Goal: Information Seeking & Learning: Find specific fact

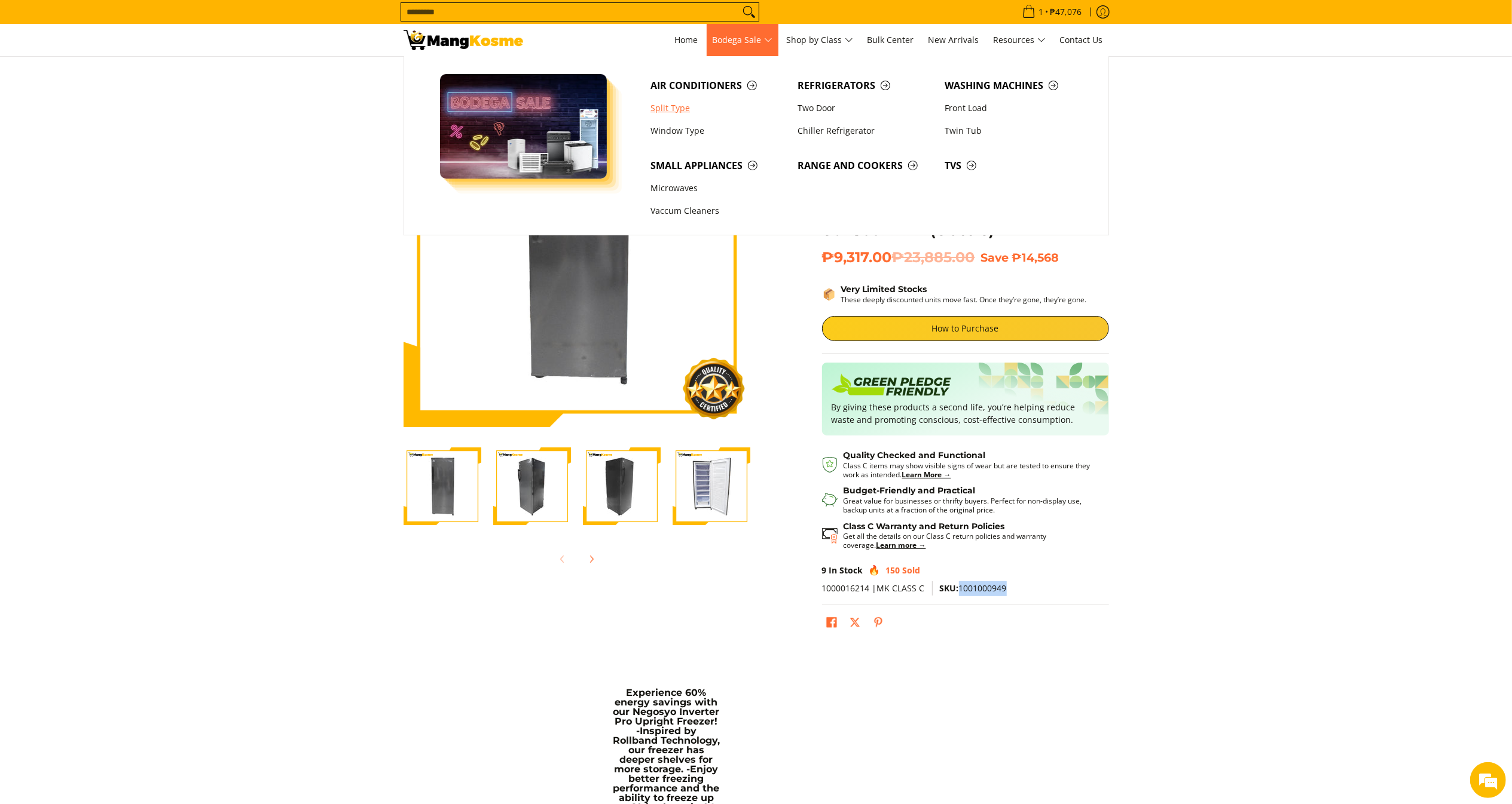
click at [707, 100] on link "Split Type" at bounding box center [718, 108] width 147 height 23
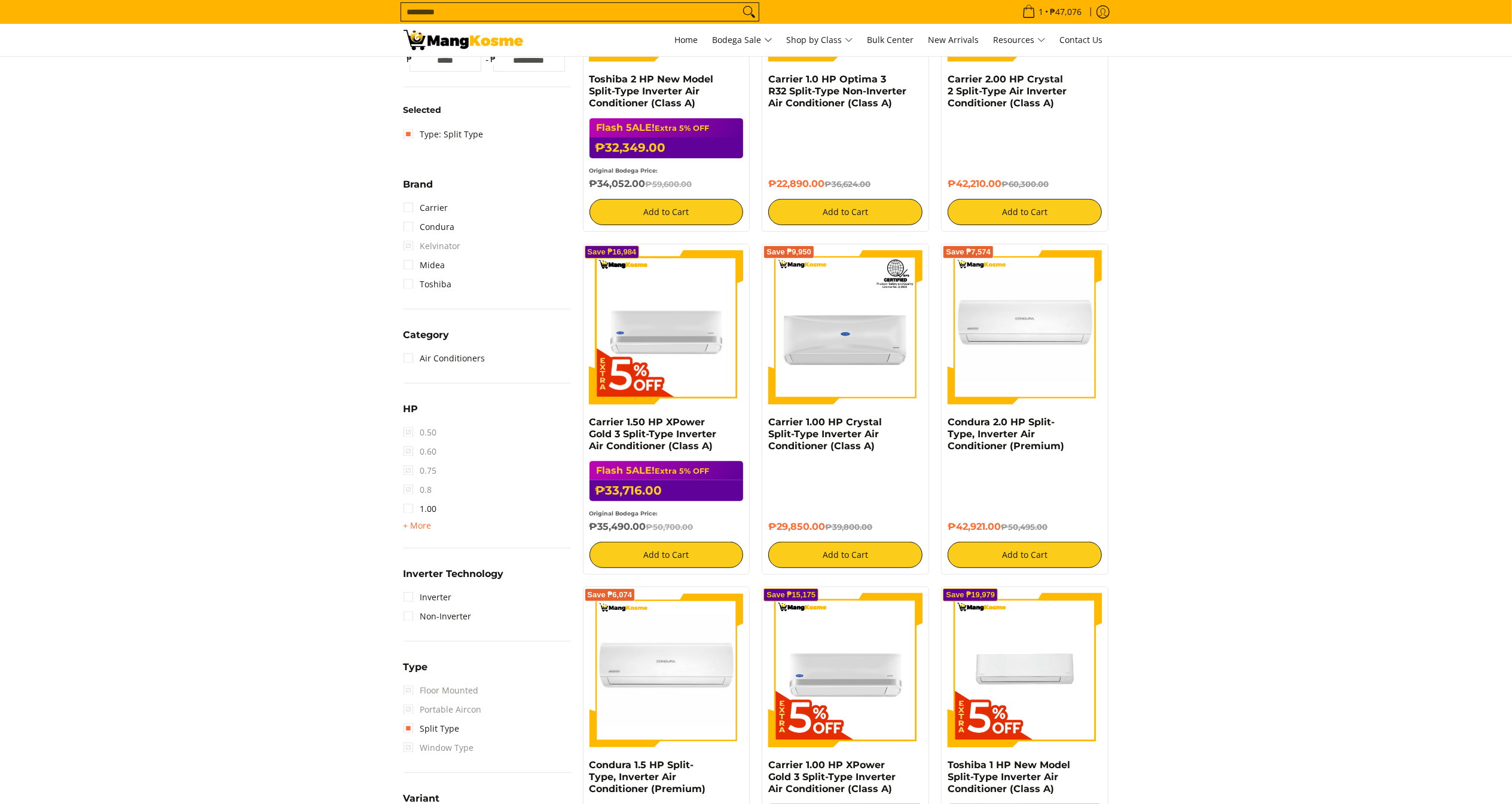
click at [426, 523] on span "+ More" at bounding box center [417, 525] width 28 height 10
click at [423, 532] on link "1.50" at bounding box center [419, 528] width 34 height 19
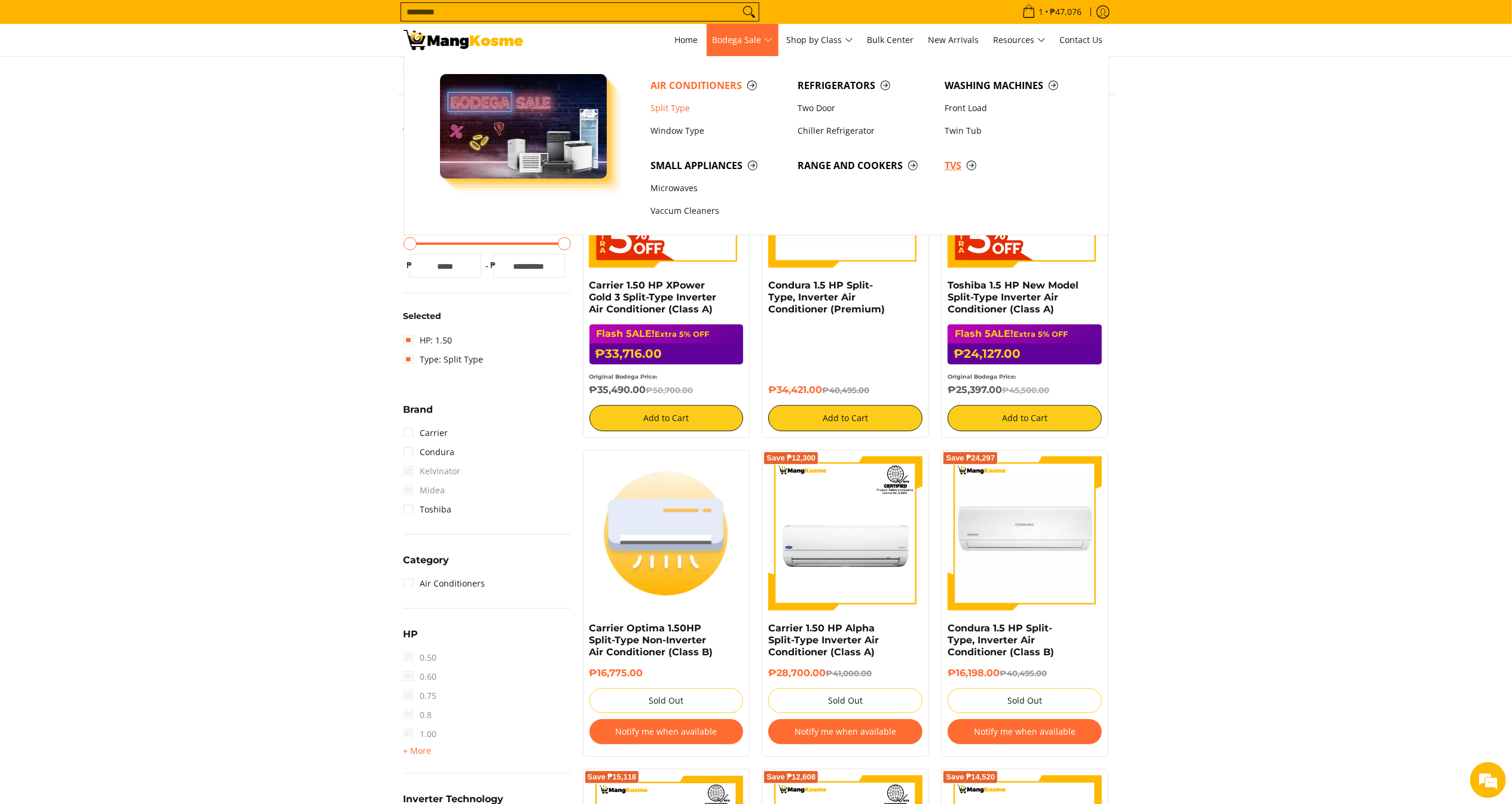
click at [959, 159] on span "TVs" at bounding box center [1011, 166] width 135 height 15
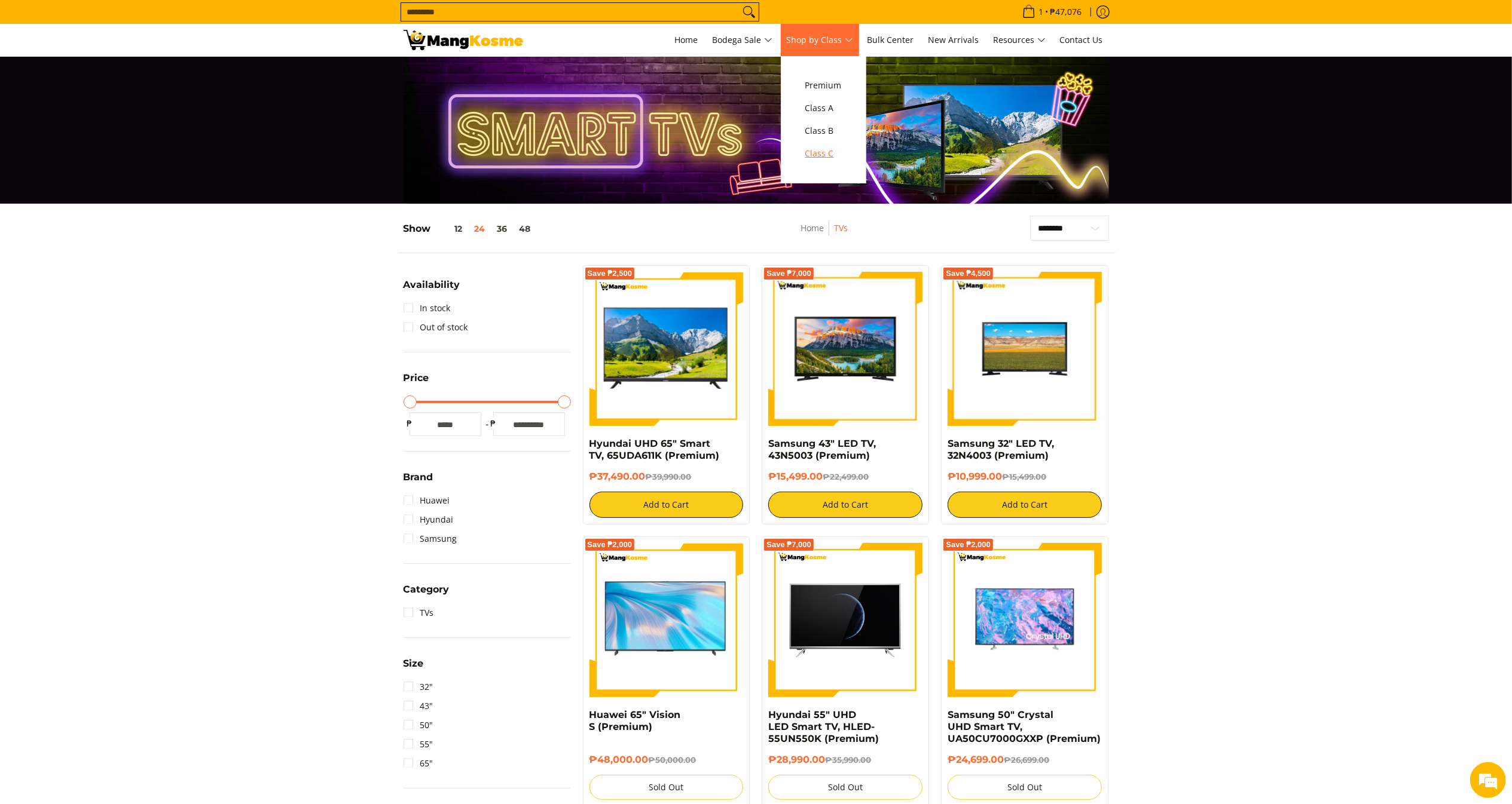
click at [821, 154] on span "Class C" at bounding box center [824, 154] width 36 height 15
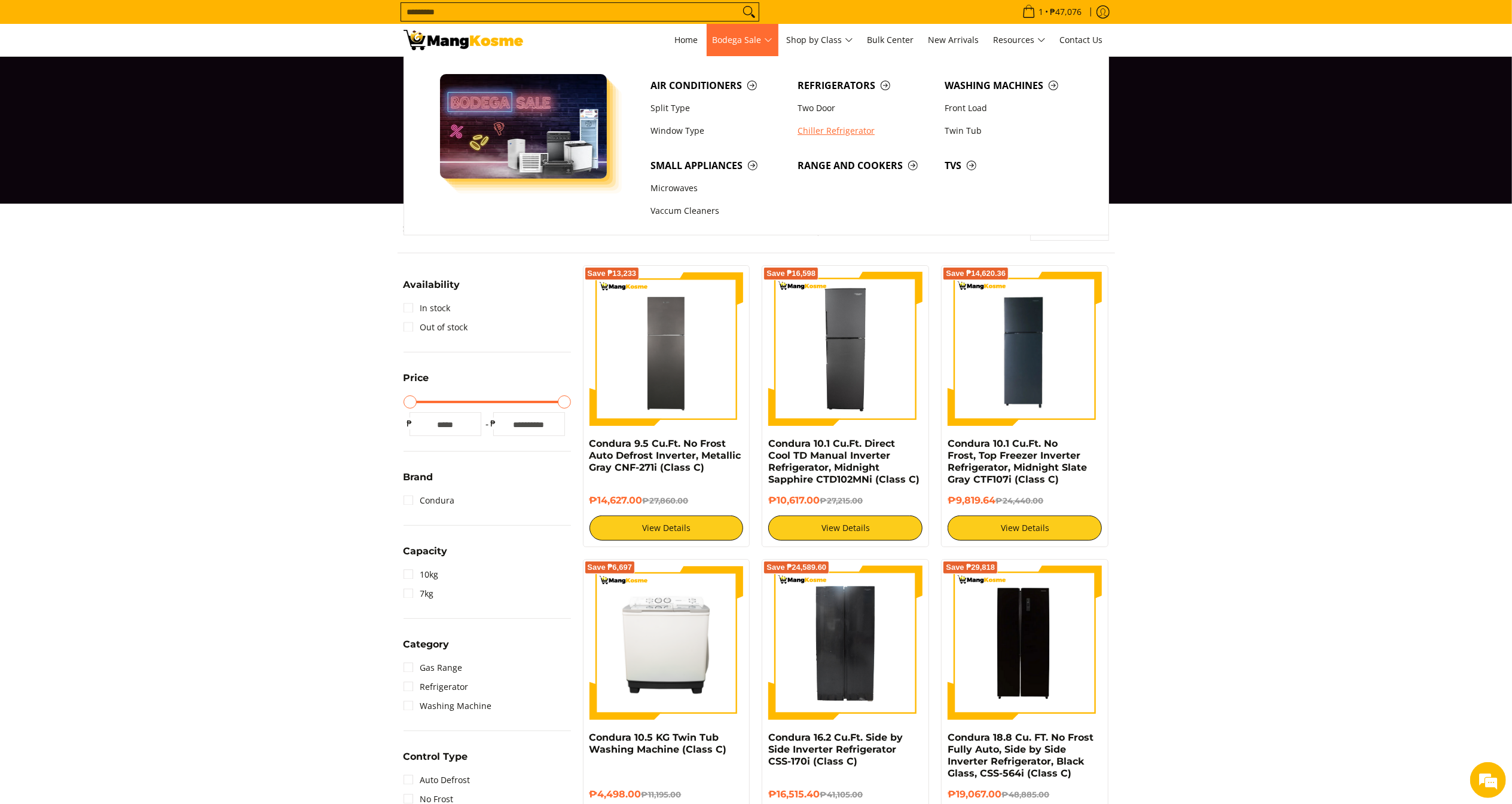
click at [823, 124] on link "Chiller Refrigerator" at bounding box center [866, 131] width 147 height 23
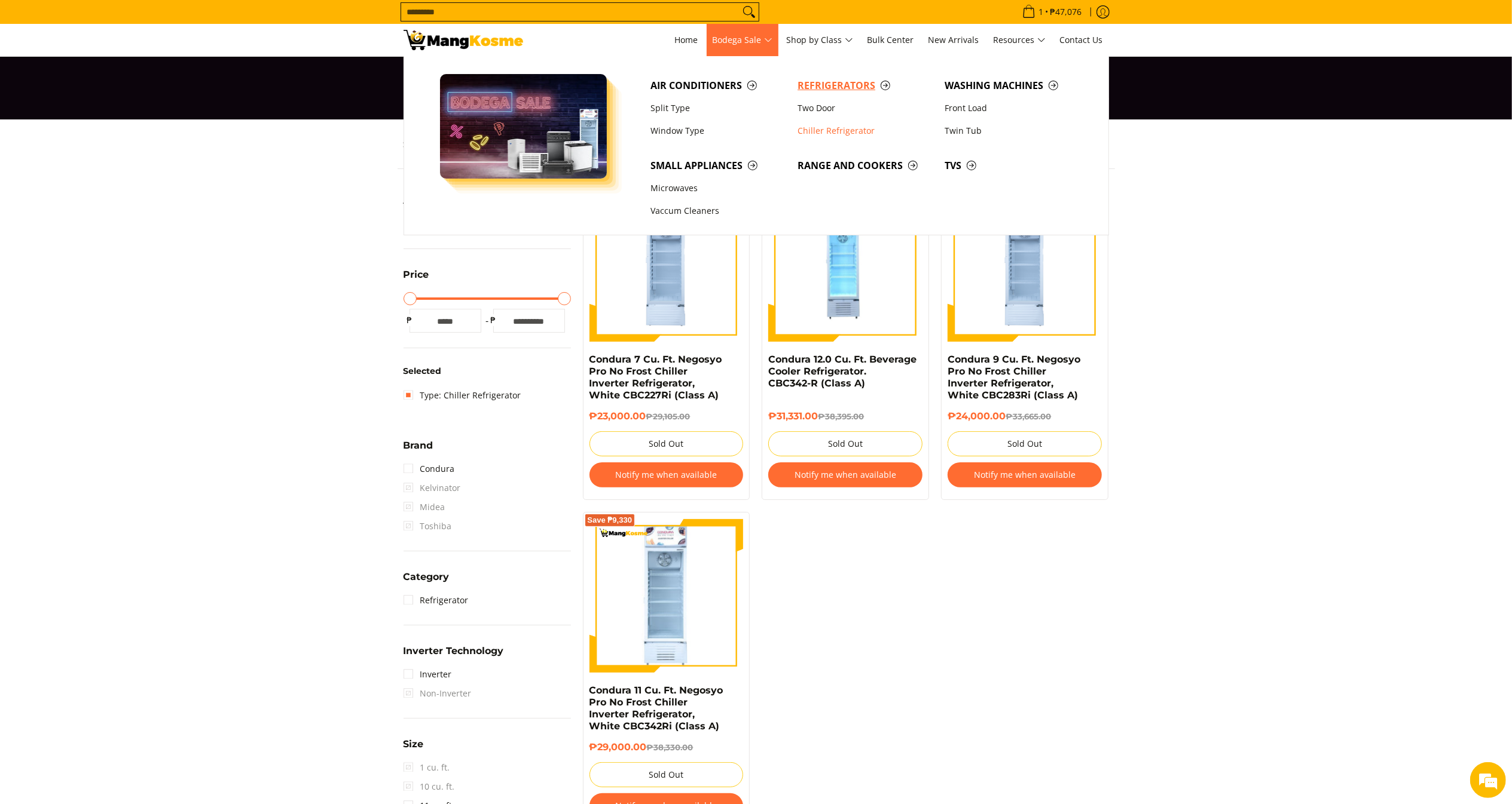
click at [849, 83] on span "Refrigerators" at bounding box center [865, 86] width 135 height 15
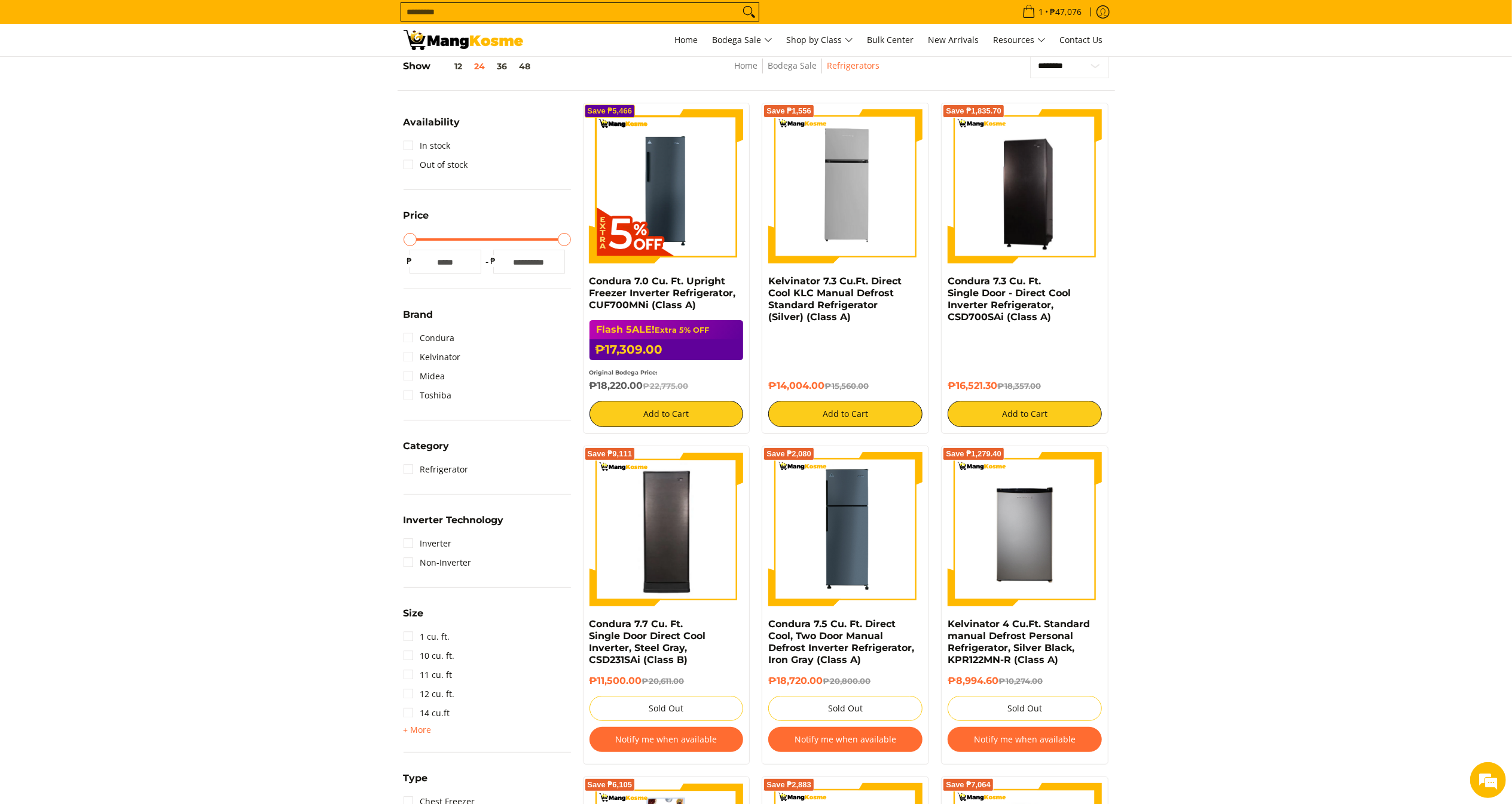
scroll to position [59, 0]
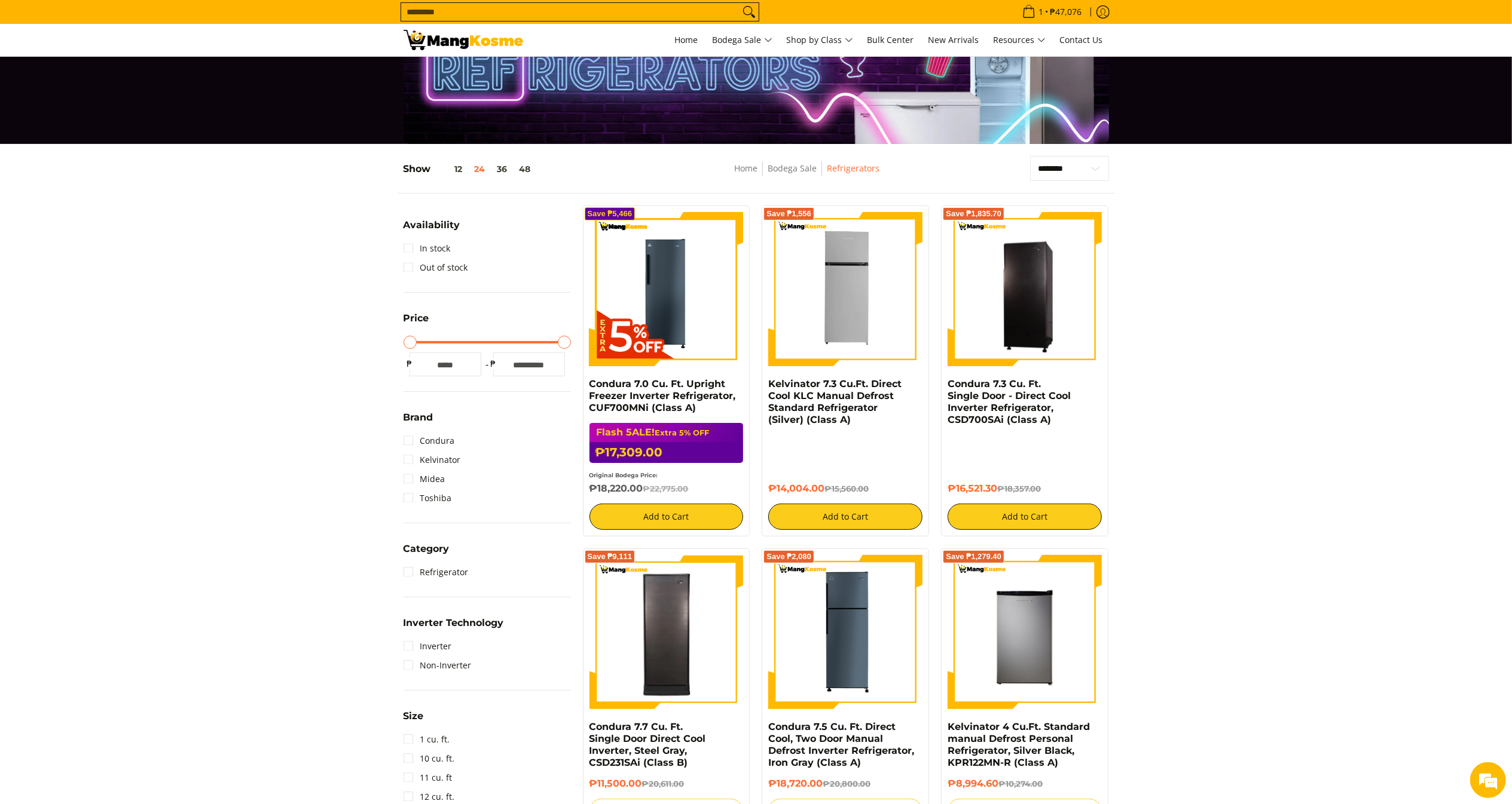
click at [825, 146] on span "Class C" at bounding box center [824, 154] width 36 height 15
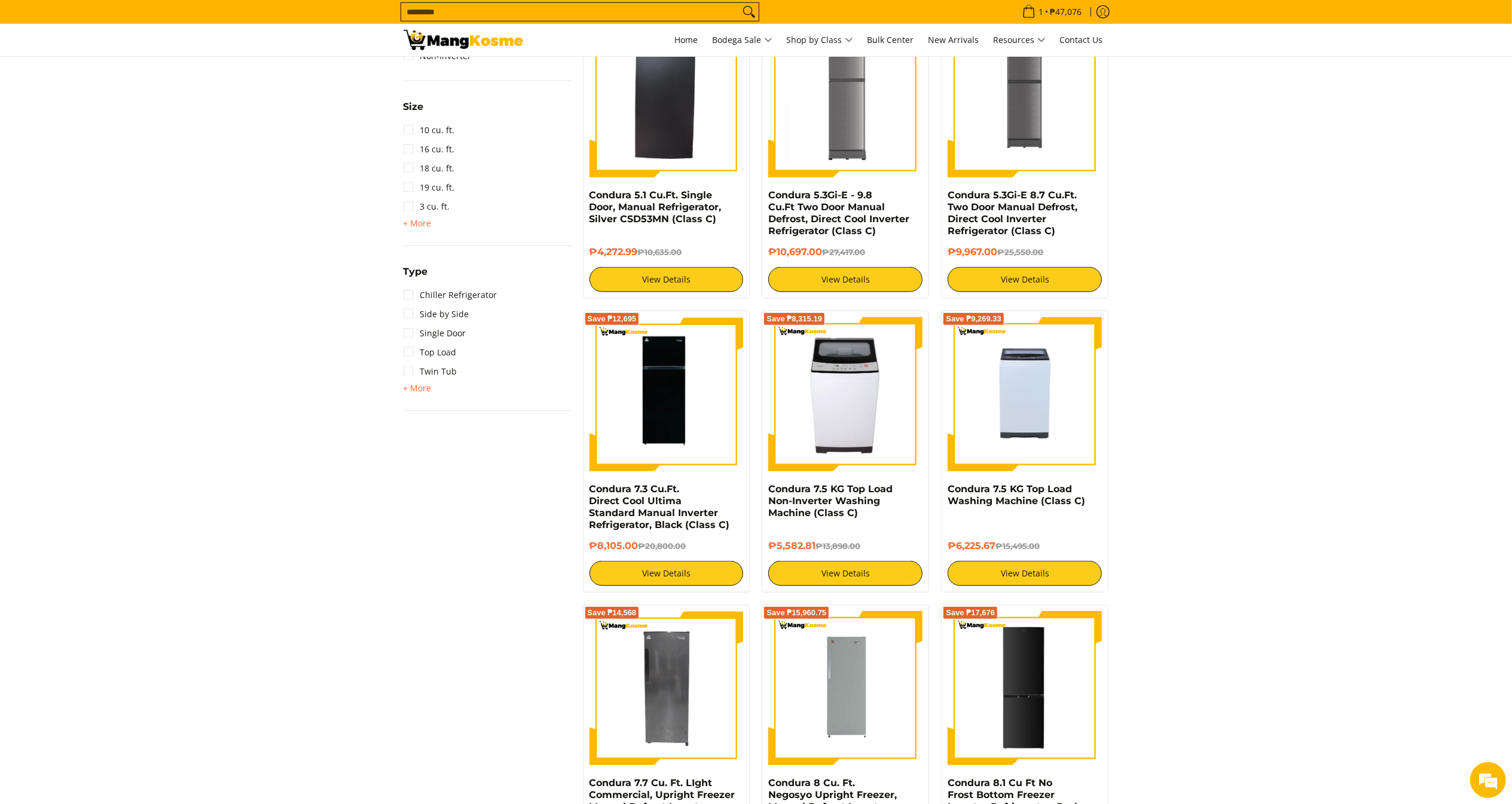
scroll to position [1026, 0]
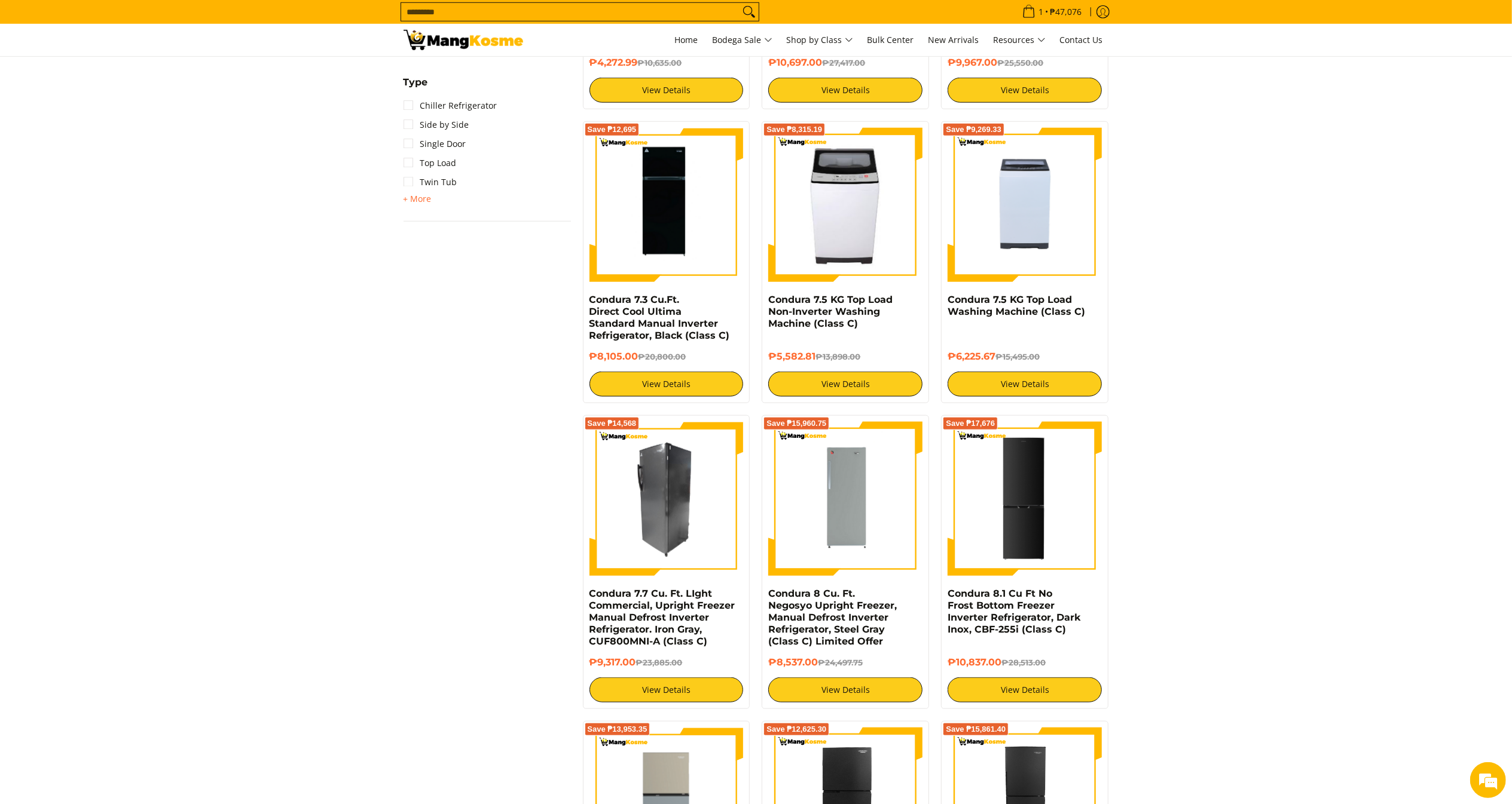
click at [639, 491] on img at bounding box center [666, 499] width 154 height 154
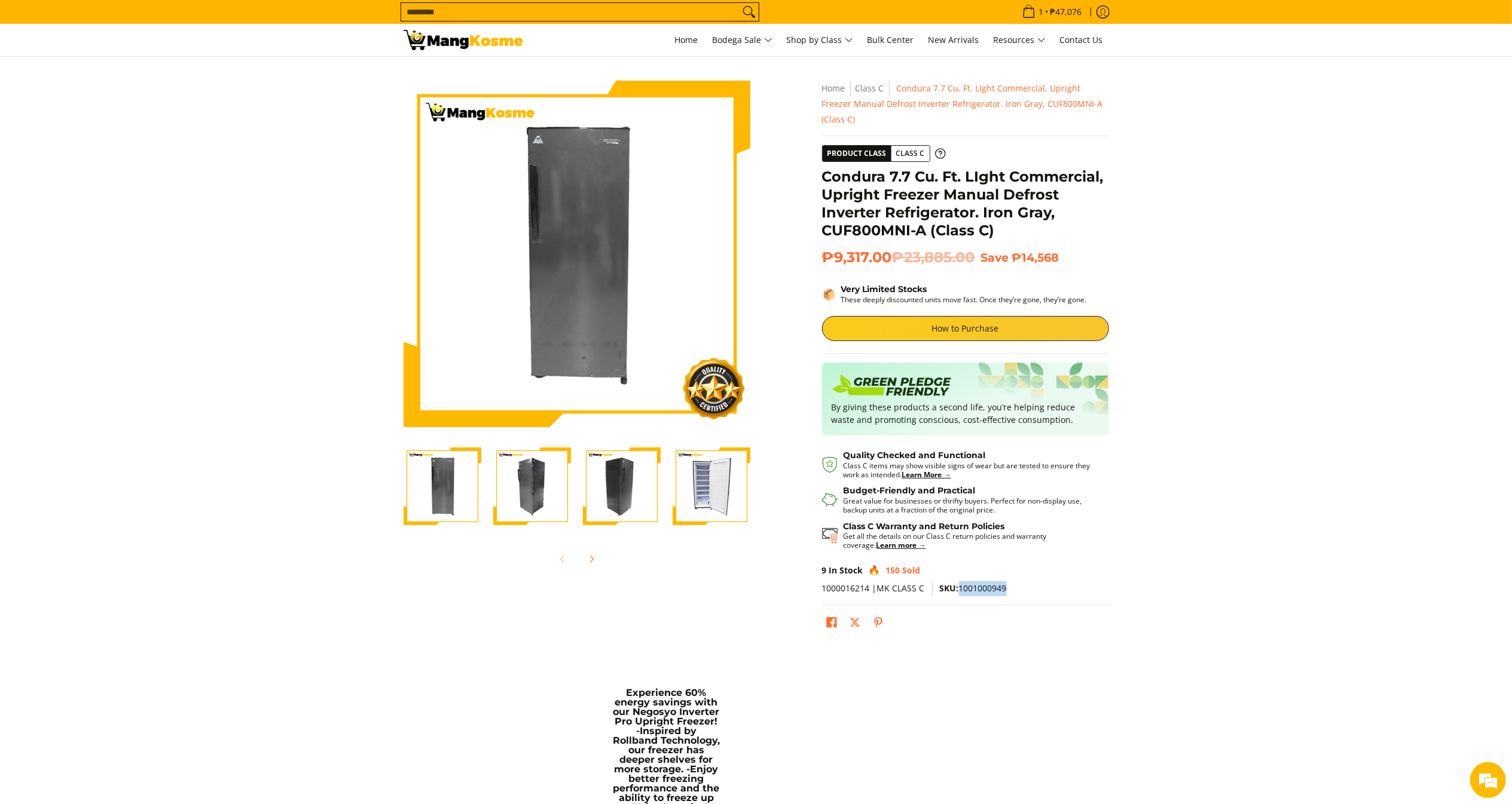
drag, startPoint x: 959, startPoint y: 575, endPoint x: 1108, endPoint y: 573, distance: 149.0
click at [1108, 581] on p "1000016214 |MK CLASS C SKU: 1001000949" at bounding box center [965, 593] width 287 height 25
copy span "1001000949"
